Goal: Communication & Community: Answer question/provide support

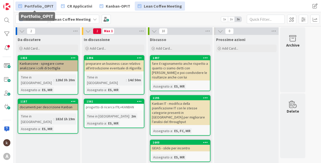
click at [23, 5] on link "Portfolio_OPIT" at bounding box center [35, 6] width 41 height 9
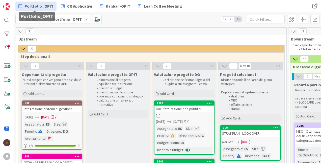
click at [22, 31] on icon at bounding box center [21, 32] width 6 height 6
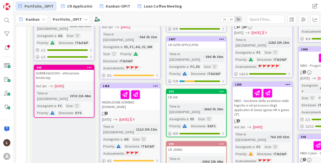
scroll to position [152, 0]
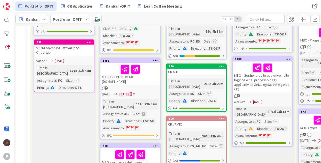
click at [123, 71] on div "MIGRAZIONE DOMINIO [DOMAIN_NAME]" at bounding box center [131, 74] width 60 height 22
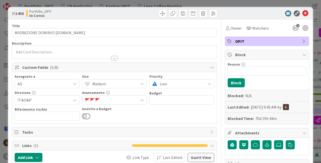
scroll to position [25, 0]
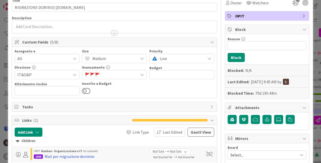
click at [24, 139] on div "Children" at bounding box center [114, 141] width 197 height 6
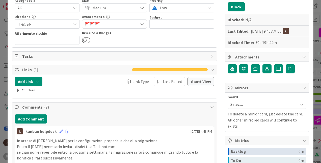
scroll to position [126, 0]
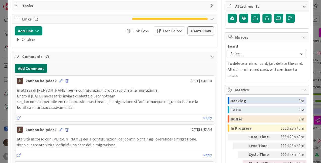
click at [39, 69] on button "Add Comment" at bounding box center [31, 68] width 33 height 9
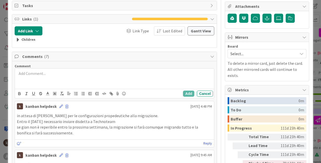
click at [37, 78] on div at bounding box center [114, 78] width 199 height 20
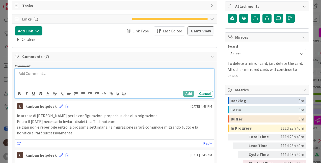
click at [77, 77] on div at bounding box center [114, 78] width 199 height 20
click at [190, 93] on button "Add" at bounding box center [188, 93] width 11 height 6
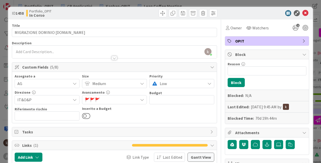
scroll to position [0, 0]
click at [305, 14] on icon at bounding box center [306, 13] width 6 height 6
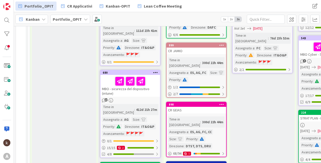
scroll to position [227, 0]
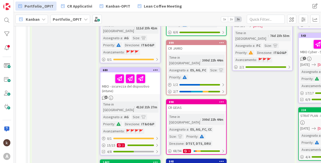
click at [135, 77] on div "MBO - sicurezza del dispositivo (intune)" at bounding box center [131, 83] width 60 height 22
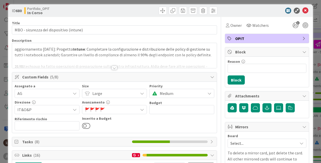
scroll to position [126, 0]
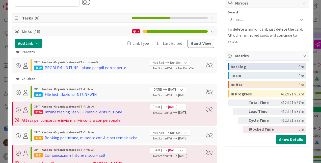
click at [17, 52] on icon at bounding box center [18, 52] width 4 height 6
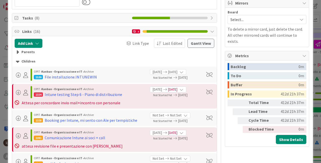
click at [17, 63] on icon at bounding box center [18, 62] width 4 height 6
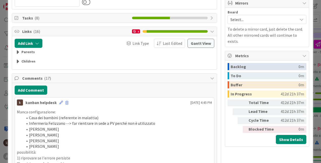
scroll to position [177, 0]
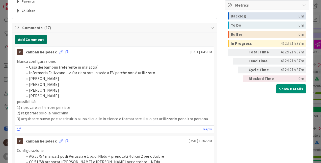
click at [28, 40] on button "Add Comment" at bounding box center [31, 39] width 33 height 9
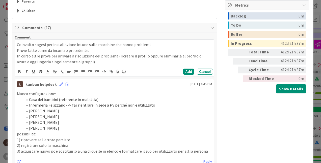
click at [117, 56] on p "In corso altre prove per arrivare a risoluzione del problema (ricreare il profi…" at bounding box center [114, 58] width 195 height 11
click at [167, 55] on p "In corso altre prove per arrivare a risoluzione del problema (PROVA 1. ricreare…" at bounding box center [114, 58] width 195 height 11
click at [36, 61] on p "In corso altre prove per arrivare a risoluzione del problema (PROVA 1. ricreare…" at bounding box center [114, 58] width 195 height 11
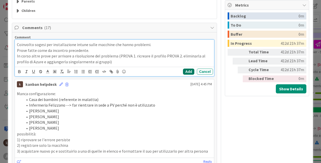
click at [188, 73] on button "Add" at bounding box center [188, 71] width 11 height 6
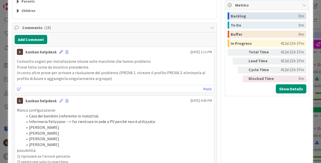
click at [61, 51] on icon at bounding box center [61, 52] width 4 height 4
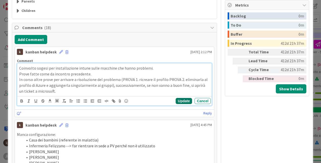
click at [176, 101] on button "Update" at bounding box center [184, 101] width 16 height 6
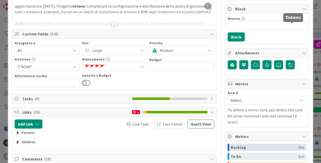
scroll to position [0, 0]
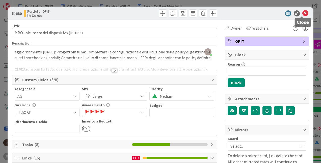
click at [303, 14] on icon at bounding box center [306, 13] width 6 height 6
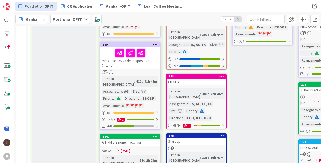
scroll to position [253, 0]
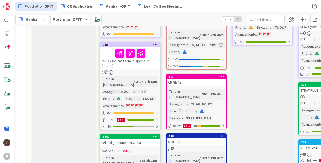
click at [136, 54] on div "680 MBO - sicurezza del dispositivo (intune) 18 Time in Column : 412d 21h 41m A…" at bounding box center [130, 86] width 61 height 88
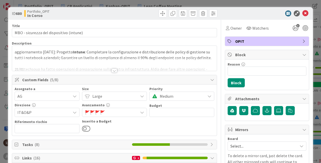
scroll to position [76, 0]
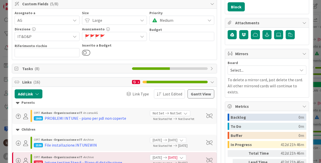
click at [19, 100] on icon at bounding box center [18, 103] width 4 height 6
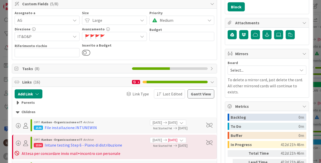
click at [18, 113] on icon at bounding box center [18, 112] width 4 height 6
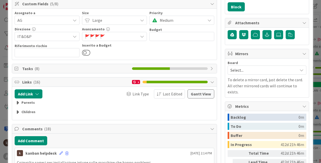
scroll to position [101, 0]
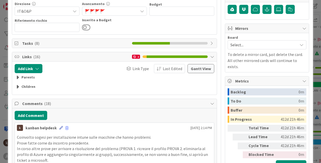
click at [59, 128] on icon at bounding box center [61, 128] width 4 height 4
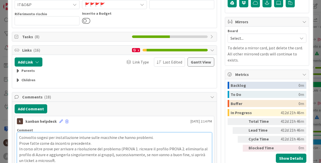
scroll to position [133, 0]
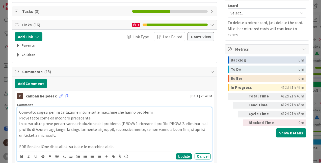
click at [191, 154] on div "Update Cancel" at bounding box center [193, 156] width 35 height 6
click at [185, 156] on button "Update" at bounding box center [184, 156] width 16 height 6
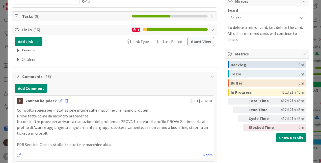
scroll to position [0, 0]
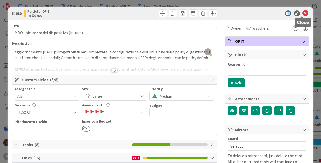
click at [303, 13] on icon at bounding box center [306, 13] width 6 height 6
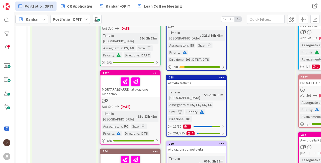
scroll to position [379, 0]
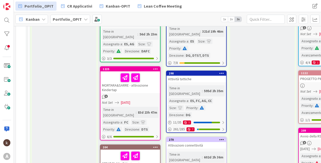
click at [136, 71] on div "MORTARA&SARRE - attivazione Kindertap" at bounding box center [131, 82] width 60 height 22
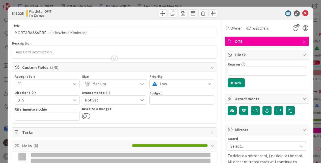
scroll to position [116, 0]
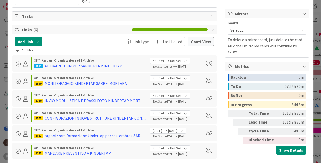
click at [20, 49] on div "Children" at bounding box center [114, 50] width 197 height 6
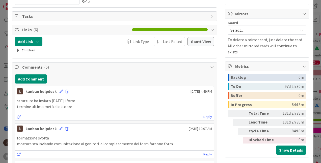
scroll to position [0, 0]
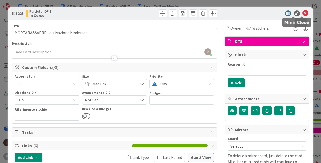
click at [304, 14] on icon at bounding box center [306, 13] width 6 height 6
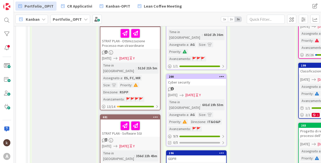
scroll to position [505, 0]
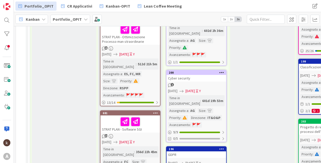
click at [147, 115] on div "STRAT PLAN - Software SGI" at bounding box center [131, 123] width 60 height 17
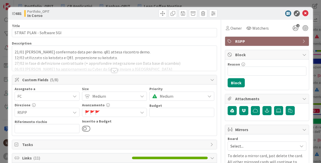
scroll to position [101, 0]
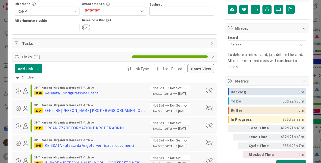
click at [20, 79] on div "Children" at bounding box center [114, 77] width 197 height 6
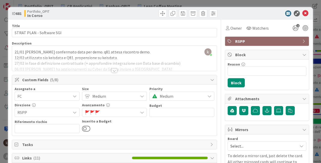
scroll to position [126, 0]
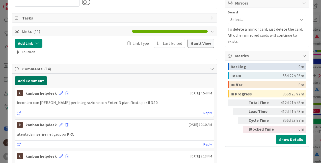
click at [36, 80] on button "Add Comment" at bounding box center [31, 80] width 33 height 9
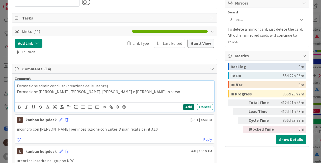
click at [186, 105] on button "Add" at bounding box center [188, 107] width 11 height 6
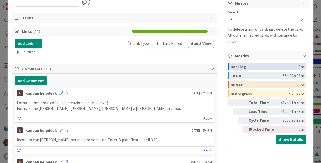
scroll to position [0, 0]
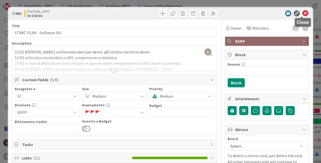
click at [304, 13] on icon at bounding box center [306, 13] width 6 height 6
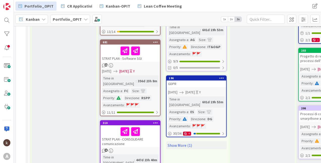
scroll to position [581, 0]
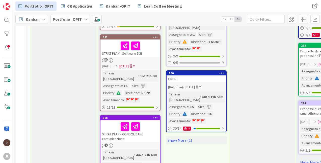
click at [154, 120] on div "STRAT PLAN - CONSOLIDARE comunicazione" at bounding box center [131, 131] width 60 height 22
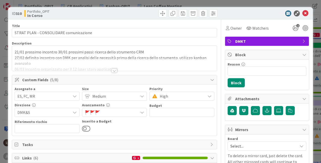
scroll to position [76, 0]
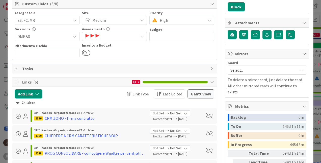
click at [33, 105] on div "Children" at bounding box center [114, 103] width 197 height 6
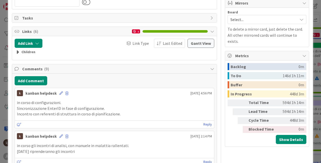
scroll to position [152, 0]
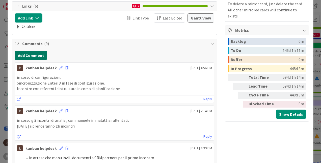
click at [40, 55] on button "Add Comment" at bounding box center [31, 55] width 33 height 9
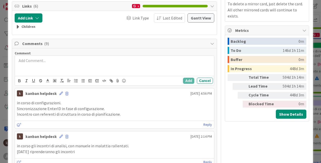
click at [75, 69] on div at bounding box center [114, 66] width 199 height 20
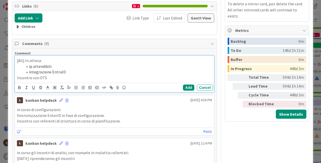
click at [57, 76] on p "Incontro con DTS" at bounding box center [114, 78] width 195 height 6
click at [179, 89] on div "Add Cancel" at bounding box center [114, 87] width 199 height 9
click at [183, 89] on button "Add" at bounding box center [188, 87] width 11 height 6
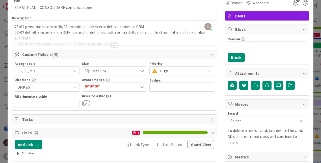
scroll to position [0, 0]
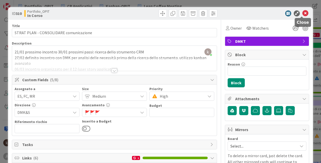
click at [303, 12] on icon at bounding box center [306, 13] width 6 height 6
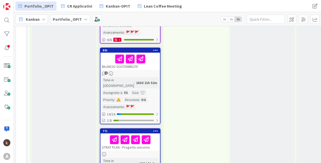
scroll to position [734, 0]
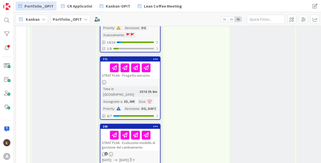
scroll to position [810, 0]
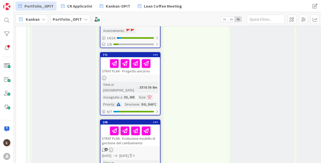
click at [152, 124] on div "STRAT PLAN - Evoluzione modello di gestione del cambiamento" at bounding box center [131, 135] width 60 height 22
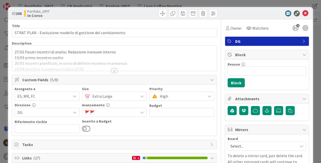
scroll to position [76, 0]
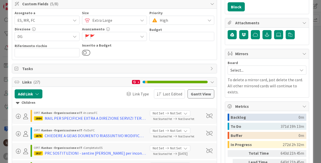
click at [21, 103] on div "Children" at bounding box center [114, 103] width 197 height 6
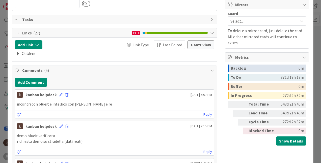
scroll to position [152, 0]
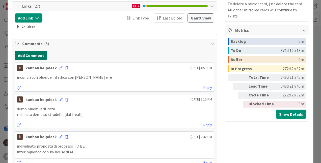
click at [34, 57] on button "Add Comment" at bounding box center [31, 55] width 33 height 9
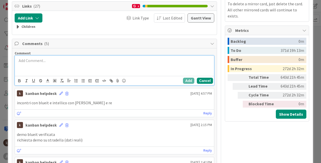
click at [200, 78] on button "Cancel" at bounding box center [205, 81] width 16 height 6
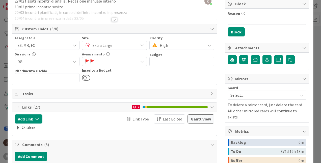
scroll to position [0, 0]
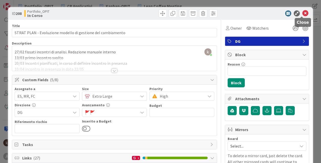
click at [303, 15] on icon at bounding box center [306, 13] width 6 height 6
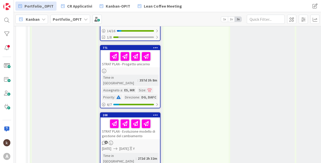
scroll to position [815, 0]
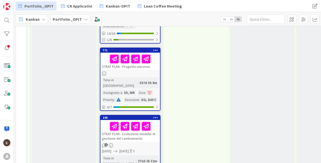
click at [141, 120] on div "STRAT PLAN - Evoluzione modello di gestione del cambiamento" at bounding box center [131, 131] width 60 height 22
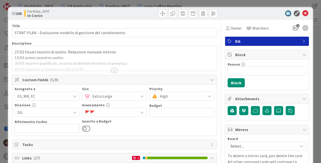
scroll to position [101, 0]
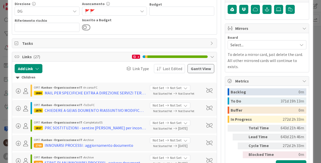
click at [24, 77] on div "Children" at bounding box center [114, 77] width 197 height 6
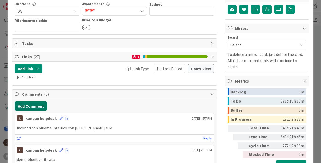
click at [35, 106] on button "Add Comment" at bounding box center [31, 105] width 33 height 9
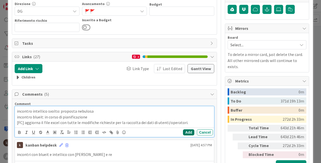
click at [183, 132] on button "Add" at bounding box center [188, 132] width 11 height 6
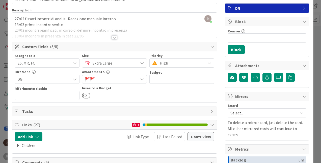
scroll to position [0, 0]
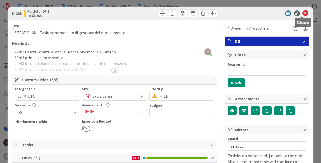
click at [303, 14] on icon at bounding box center [306, 13] width 6 height 6
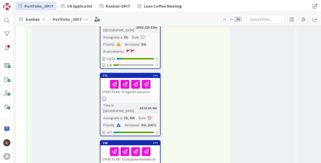
scroll to position [865, 0]
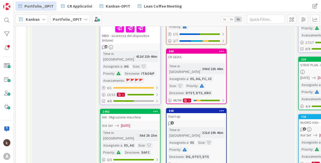
scroll to position [303, 0]
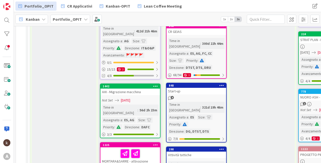
click at [204, 88] on div "Start-up" at bounding box center [197, 91] width 60 height 7
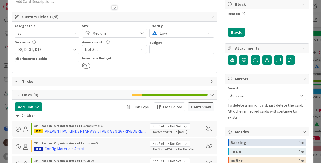
scroll to position [101, 0]
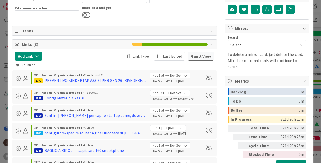
click at [26, 66] on div "Children" at bounding box center [114, 65] width 197 height 6
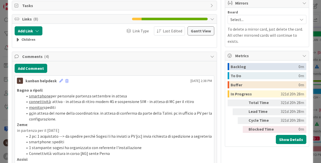
scroll to position [152, 0]
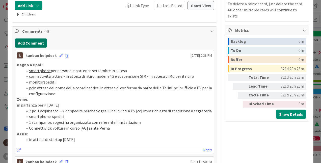
click at [35, 42] on button "Add Comment" at bounding box center [31, 42] width 33 height 9
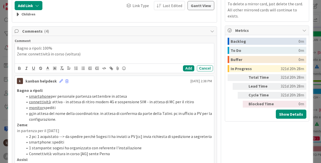
click at [19, 53] on p "Zeme: connettività in corso (voltura)" at bounding box center [114, 54] width 195 height 6
click at [19, 69] on icon "button" at bounding box center [19, 68] width 5 height 5
click at [85, 55] on p "Zeme : connettività in corso (voltura)" at bounding box center [114, 54] width 195 height 6
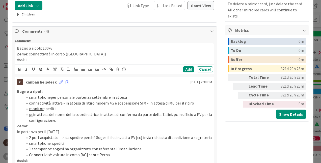
click at [21, 60] on p "Assisi:" at bounding box center [114, 60] width 195 height 6
click at [17, 69] on icon "button" at bounding box center [19, 69] width 5 height 5
click at [35, 60] on p "Assisi :" at bounding box center [114, 60] width 195 height 6
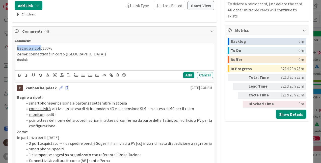
drag, startPoint x: 17, startPoint y: 49, endPoint x: 40, endPoint y: 50, distance: 23.0
click at [40, 50] on p "Bagno a ripoli: 100%" at bounding box center [114, 48] width 195 height 6
click at [17, 74] on button "button" at bounding box center [19, 75] width 7 height 6
click at [34, 61] on p "Assisi :" at bounding box center [114, 60] width 195 height 6
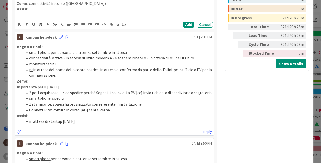
scroll to position [177, 0]
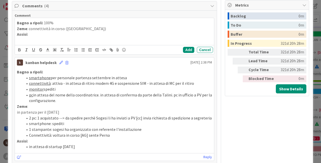
click at [34, 24] on strong "Bagno a ripoli" at bounding box center [30, 22] width 26 height 5
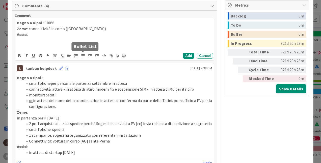
click at [84, 56] on icon "button" at bounding box center [83, 55] width 5 height 5
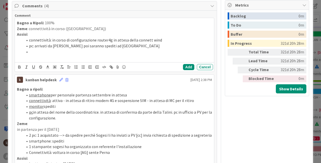
scroll to position [202, 0]
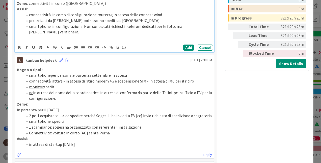
click at [81, 27] on li "smartphone: in configurazione. Non sono stati richiesti i telefoni dedicati per…" at bounding box center [117, 28] width 189 height 11
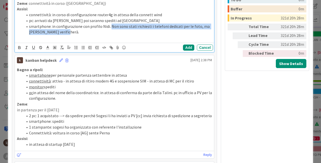
drag, startPoint x: 73, startPoint y: 32, endPoint x: 110, endPoint y: 27, distance: 36.9
click at [110, 27] on li "smartphone: in configurazione con profilo Nidi. Non sono stati richiesti i tele…" at bounding box center [117, 28] width 189 height 11
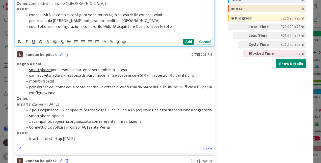
click at [110, 26] on li "smartphone: in configurazione con profilo Nidi. DA acquistare 3 telefoni per le…" at bounding box center [117, 26] width 189 height 6
drag, startPoint x: 109, startPoint y: 28, endPoint x: 164, endPoint y: 26, distance: 55.1
click at [164, 26] on li "smartphone: in configurazione con profilo Nidi. [AG] acquista 3 telefoni per le…" at bounding box center [117, 26] width 189 height 6
drag, startPoint x: 109, startPoint y: 27, endPoint x: 165, endPoint y: 26, distance: 56.6
click at [165, 26] on li "smartphone: in configurazione con profilo Nidi. [AG] acquista 3 telefoni per le…" at bounding box center [117, 26] width 189 height 6
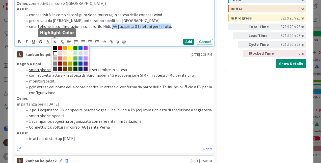
click at [55, 43] on polyline at bounding box center [55, 42] width 2 height 2
click at [69, 47] on span at bounding box center [70, 48] width 4 height 4
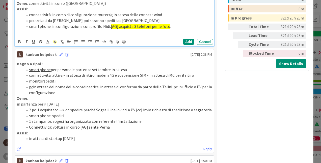
click at [151, 30] on p at bounding box center [114, 32] width 195 height 6
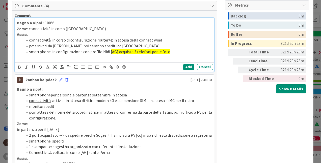
click at [168, 52] on li "smartphone: in configurazione con profilo Nidi. [AG] acquista 3 telefoni per le…" at bounding box center [117, 52] width 189 height 6
click at [174, 54] on li "smartphone: in configurazione con profilo Nidi. [AG] acquista 3 telefoni per le…" at bounding box center [117, 52] width 189 height 6
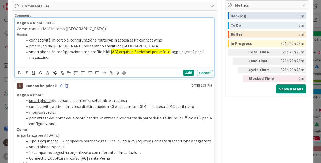
click at [44, 61] on p at bounding box center [114, 63] width 195 height 6
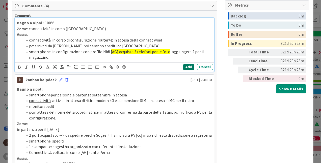
click at [187, 67] on button "Add" at bounding box center [188, 67] width 11 height 6
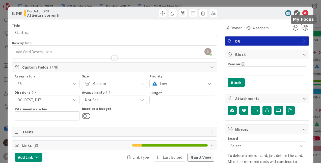
scroll to position [0, 0]
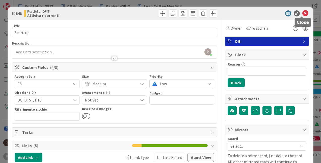
click at [304, 12] on icon at bounding box center [306, 13] width 6 height 6
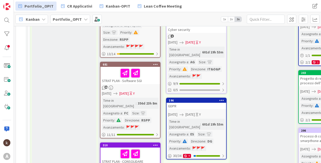
scroll to position [556, 0]
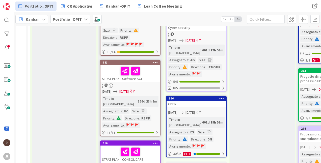
click at [183, 161] on link "Show More (1)" at bounding box center [196, 165] width 61 height 8
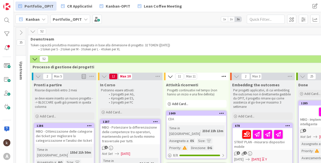
scroll to position [25, 0]
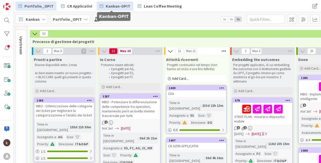
click at [110, 9] on link "Kanban-OPIT" at bounding box center [115, 6] width 37 height 9
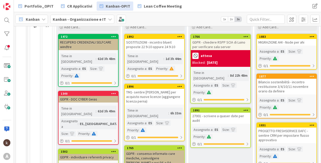
scroll to position [94, 0]
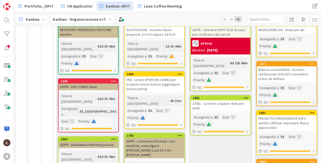
click at [216, 101] on div "27001 - scrivere a quaser date per audit" at bounding box center [221, 105] width 60 height 11
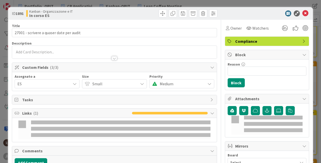
click at [242, 93] on div "Owner Watchers Compliance Block Reason 0 / 256 Block Attachments Mirrors Board …" at bounding box center [267, 125] width 84 height 210
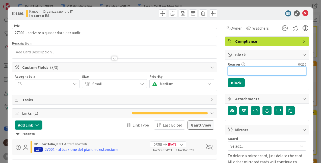
click at [253, 71] on input "Reason" at bounding box center [267, 70] width 79 height 9
type input "attesa risposta quaser"
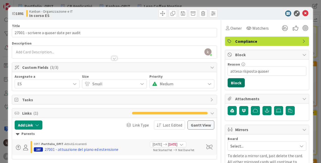
click at [230, 82] on button "Block" at bounding box center [236, 82] width 17 height 9
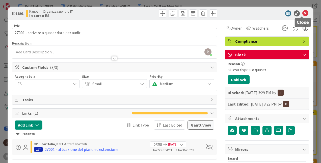
click at [303, 14] on icon at bounding box center [306, 13] width 6 height 6
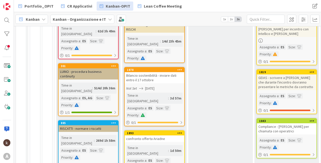
scroll to position [296, 0]
